Goal: Task Accomplishment & Management: Manage account settings

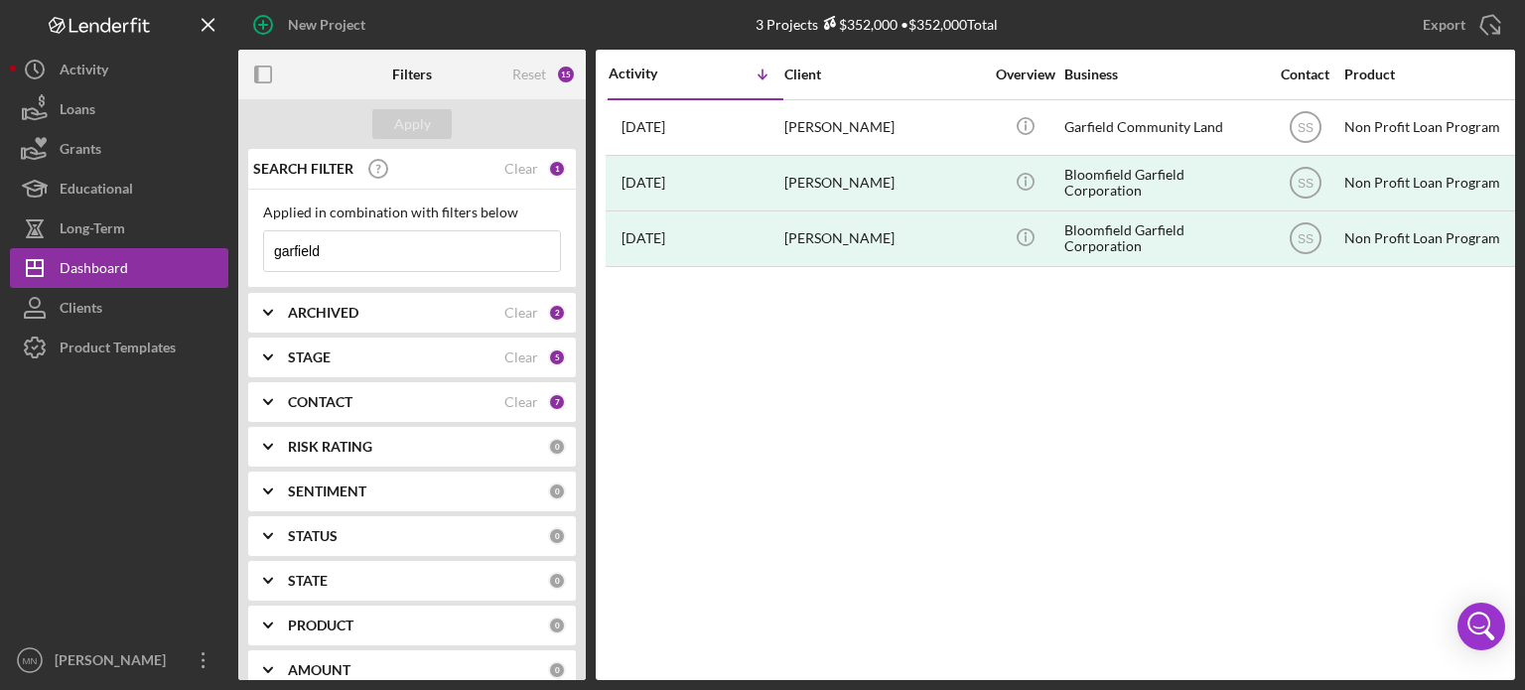
click at [97, 638] on div at bounding box center [119, 503] width 218 height 273
click at [98, 645] on div "[PERSON_NAME]" at bounding box center [114, 662] width 129 height 45
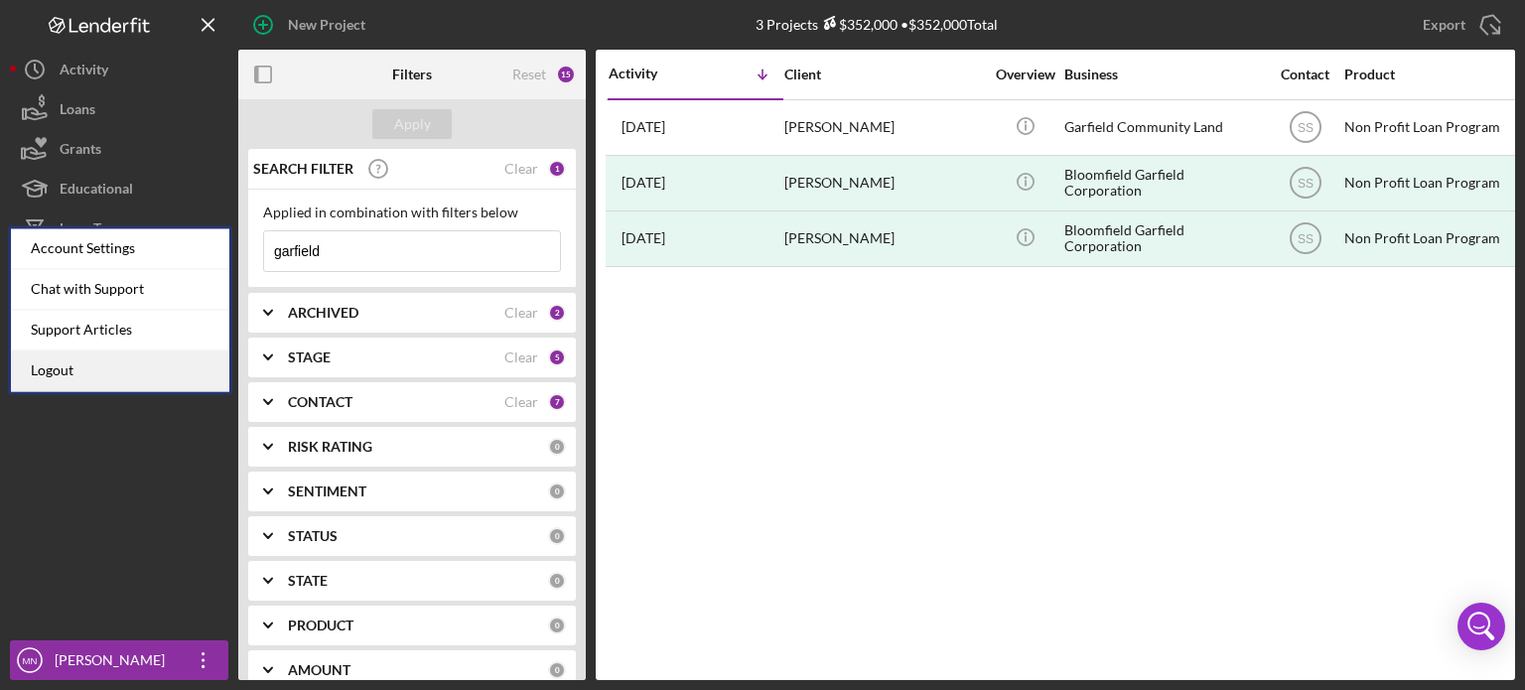
click at [99, 380] on link "Logout" at bounding box center [120, 370] width 218 height 41
